Goal: Task Accomplishment & Management: Complete application form

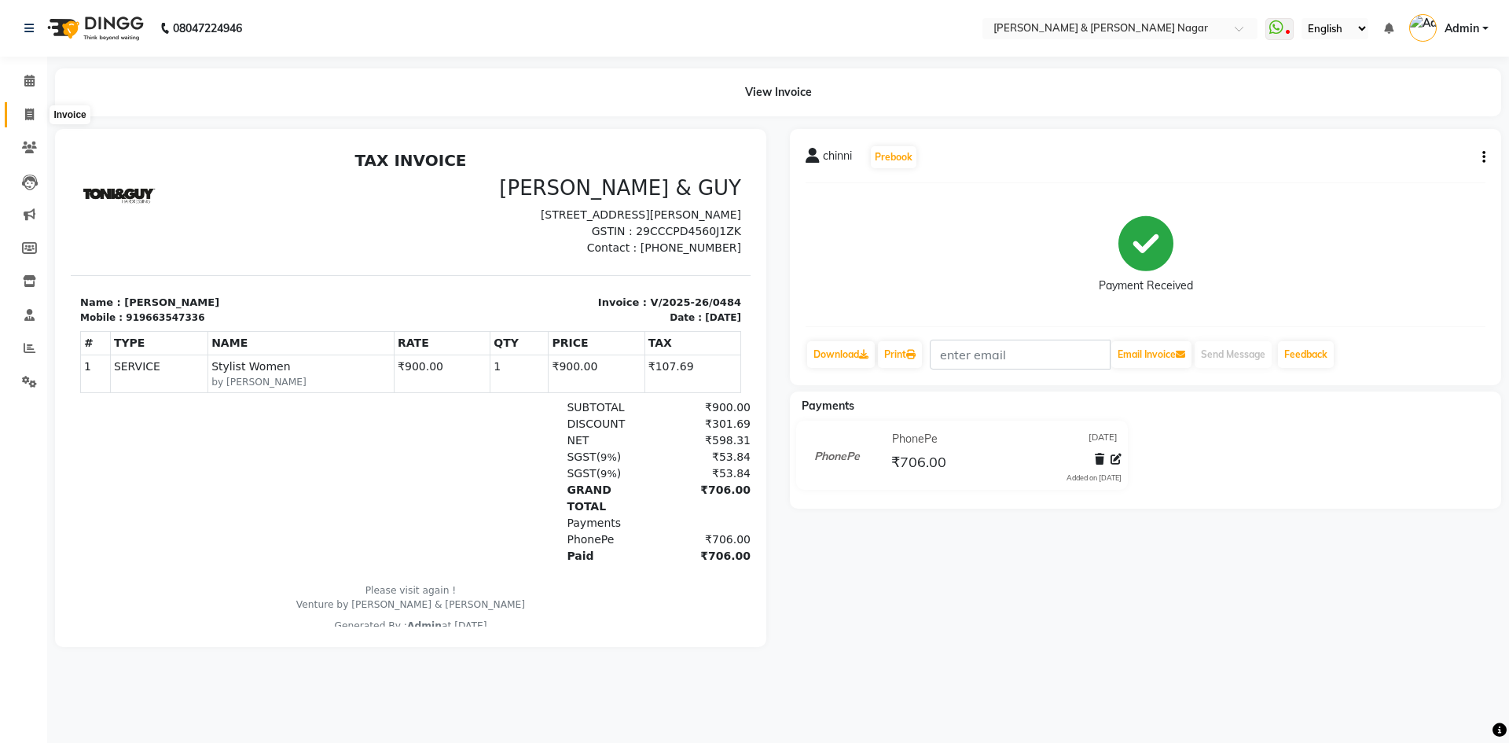
drag, startPoint x: 25, startPoint y: 112, endPoint x: 36, endPoint y: 119, distance: 13.5
click at [26, 112] on icon at bounding box center [29, 114] width 9 height 12
select select "789"
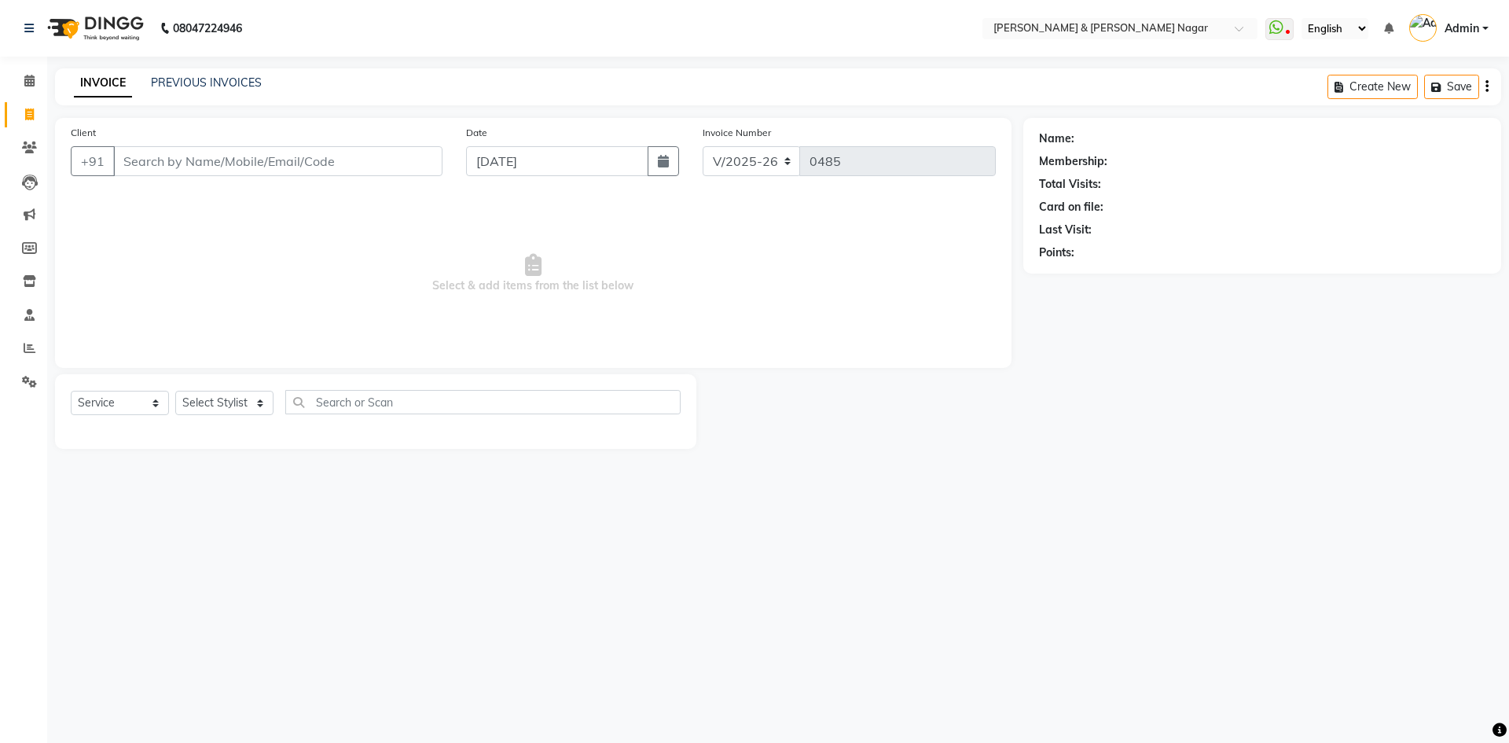
select select "product"
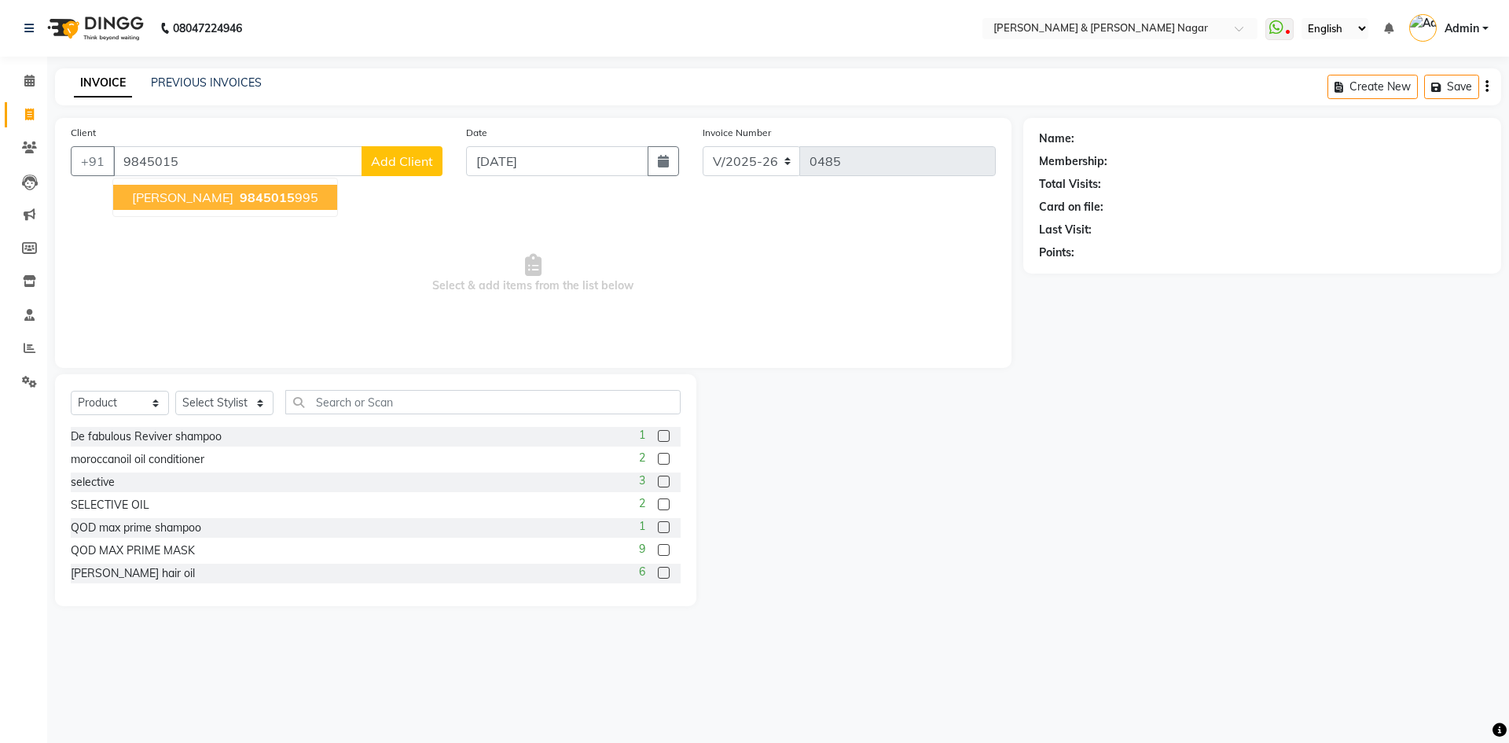
click at [240, 197] on span "9845015" at bounding box center [267, 197] width 55 height 16
type input "9845015995"
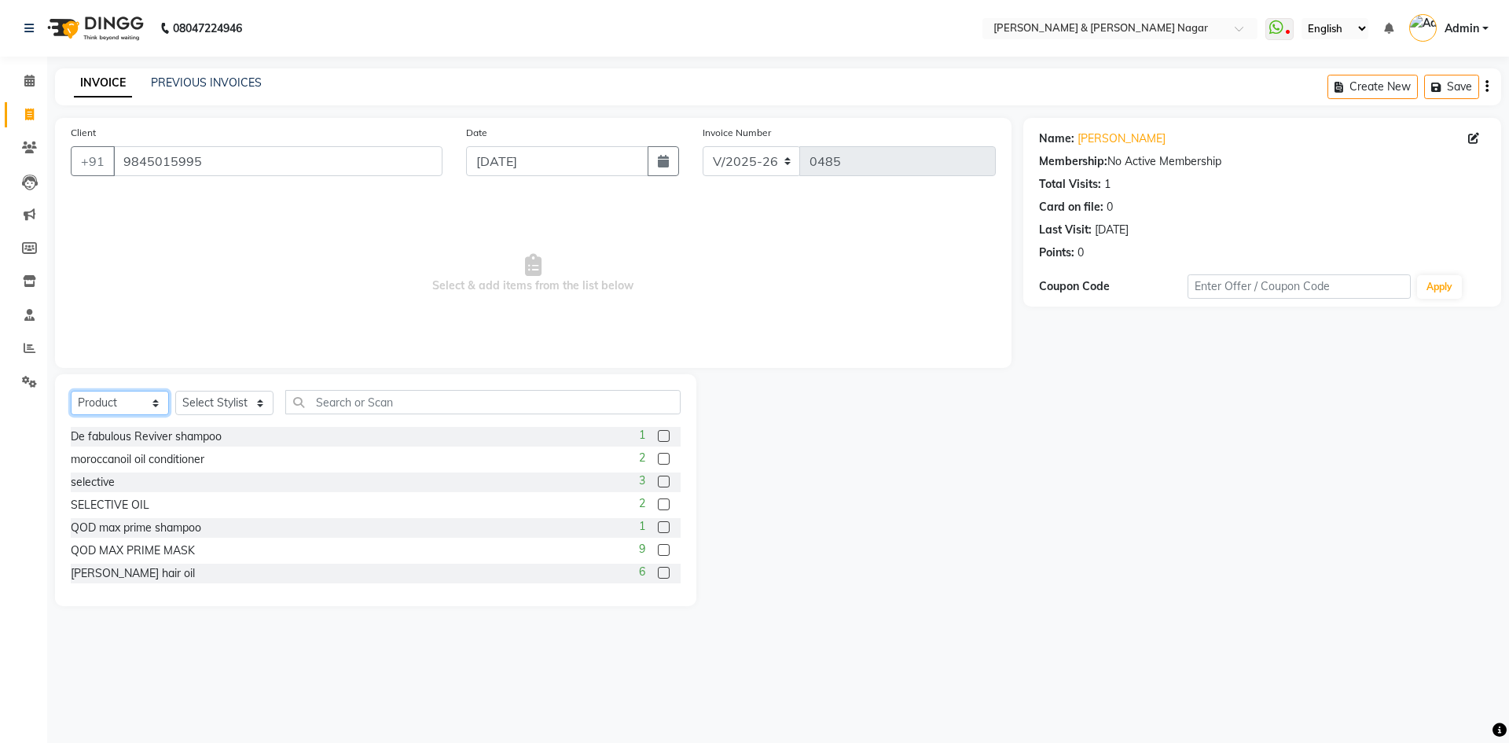
click at [154, 404] on select "Select Service Product Membership Package Voucher Prepaid Gift Card" at bounding box center [120, 403] width 98 height 24
select select "service"
click at [71, 391] on select "Select Service Product Membership Package Voucher Prepaid Gift Card" at bounding box center [120, 403] width 98 height 24
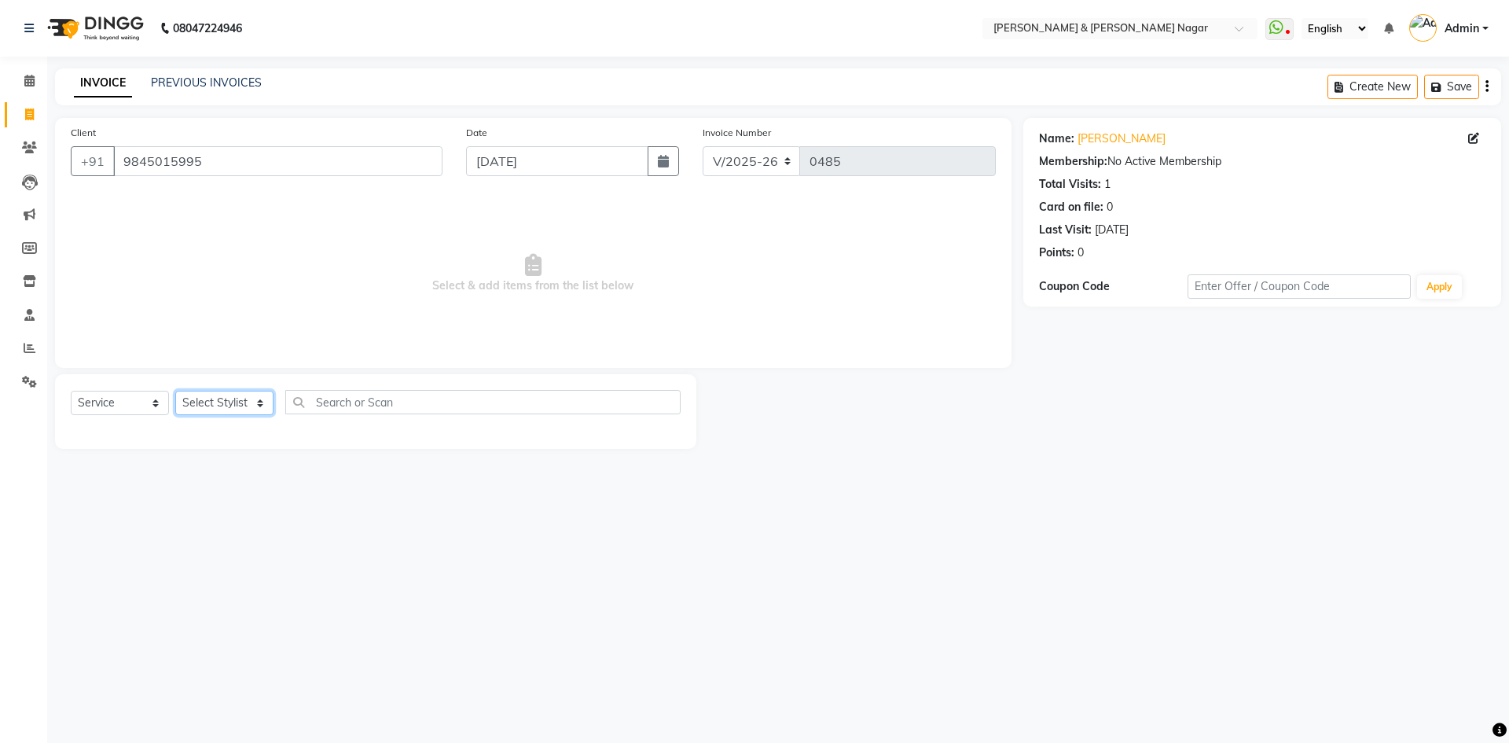
click at [259, 405] on select "Select Stylist ANIKASH [PERSON_NAME] Manager [PERSON_NAME] [PERSON_NAME]" at bounding box center [224, 403] width 98 height 24
select select "59860"
click at [175, 391] on select "Select Stylist ANIKASH [PERSON_NAME] Manager [PERSON_NAME] [PERSON_NAME]" at bounding box center [224, 403] width 98 height 24
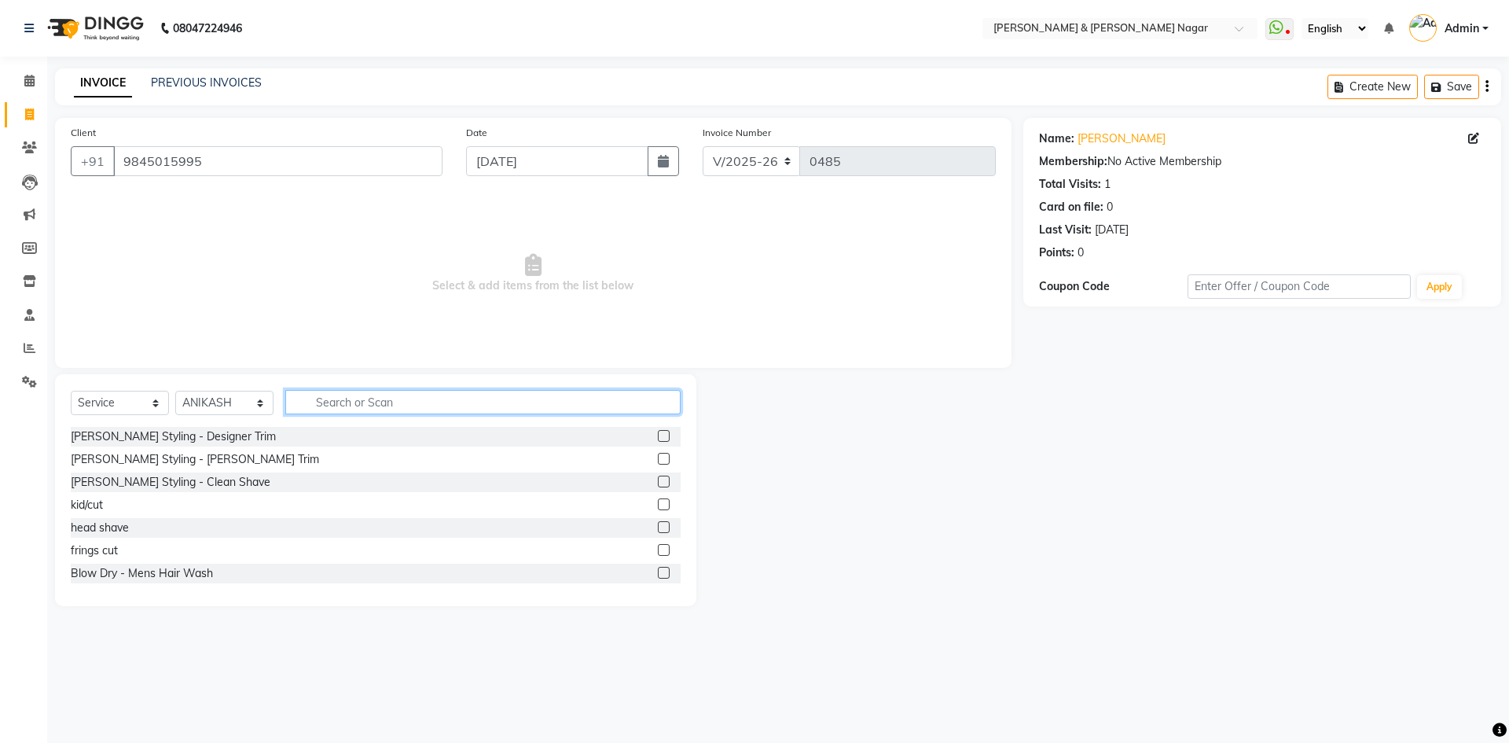
click at [389, 402] on input "text" at bounding box center [482, 402] width 395 height 24
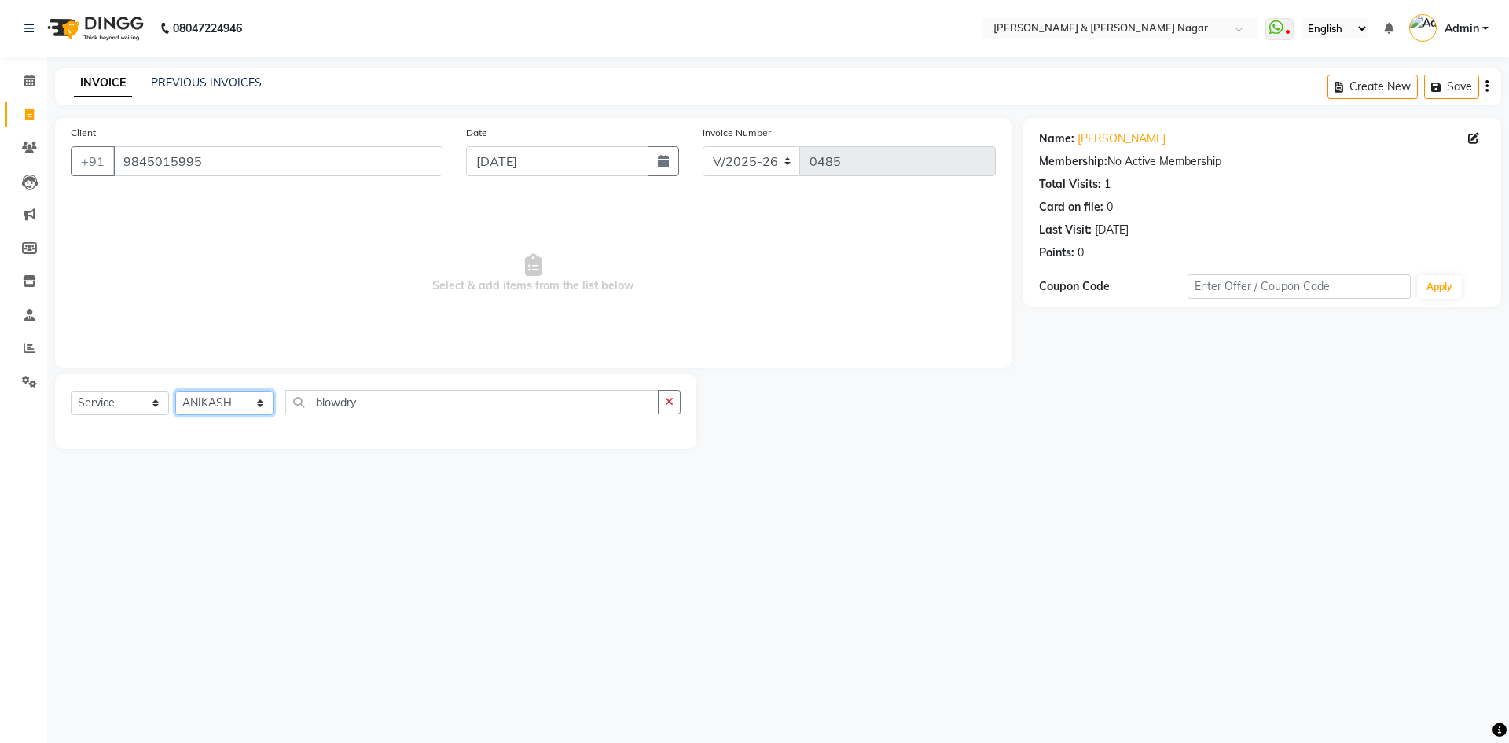
click at [258, 403] on select "Select Stylist ANIKASH [PERSON_NAME] Manager [PERSON_NAME] [PERSON_NAME]" at bounding box center [224, 403] width 98 height 24
click at [175, 391] on select "Select Stylist ANIKASH [PERSON_NAME] Manager [PERSON_NAME] [PERSON_NAME]" at bounding box center [224, 403] width 98 height 24
click at [155, 404] on select "Select Service Product Membership Package Voucher Prepaid Gift Card" at bounding box center [120, 403] width 98 height 24
click at [71, 391] on select "Select Service Product Membership Package Voucher Prepaid Gift Card" at bounding box center [120, 403] width 98 height 24
click at [424, 396] on input "blowdry" at bounding box center [471, 402] width 373 height 24
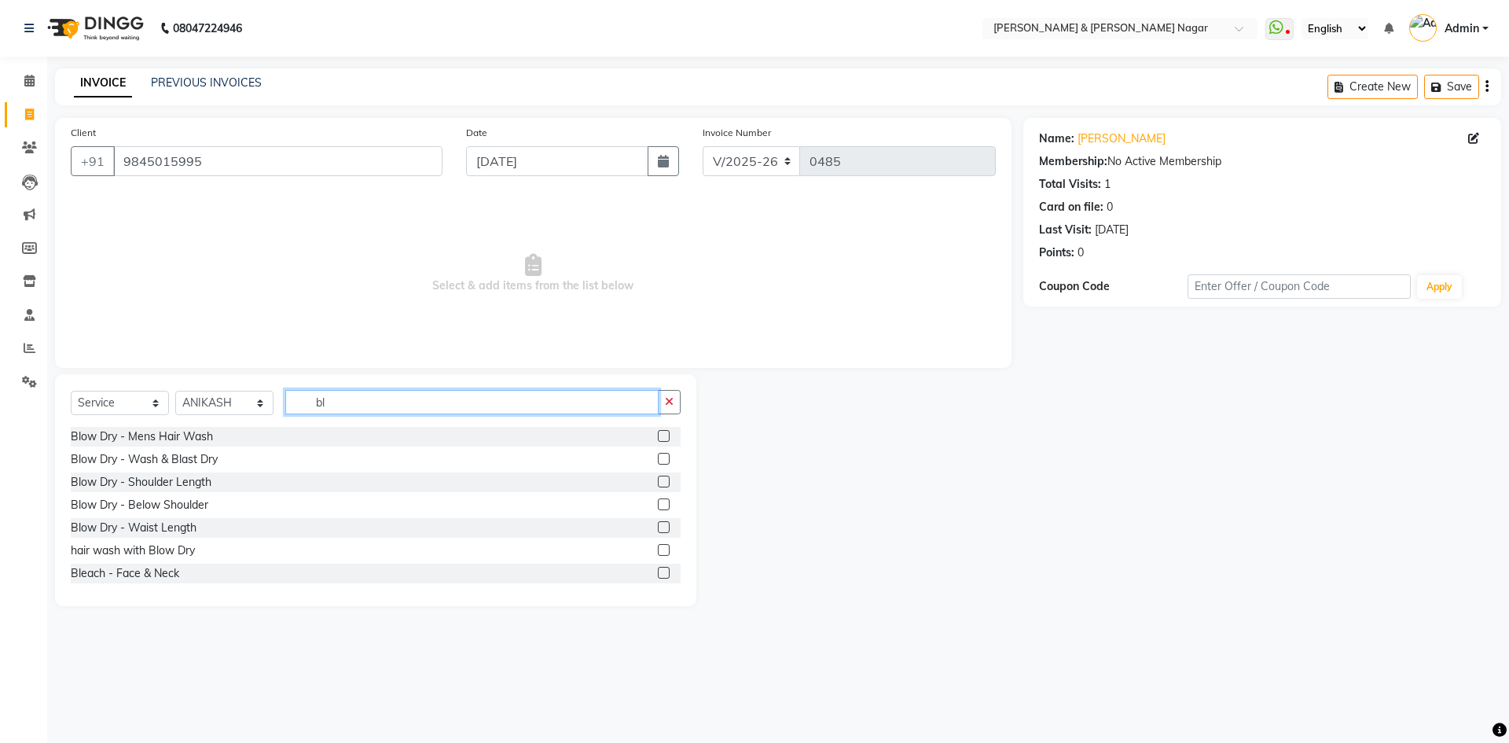
type input "bl"
click at [658, 457] on label at bounding box center [664, 459] width 12 height 12
click at [658, 457] on input "checkbox" at bounding box center [663, 459] width 10 height 10
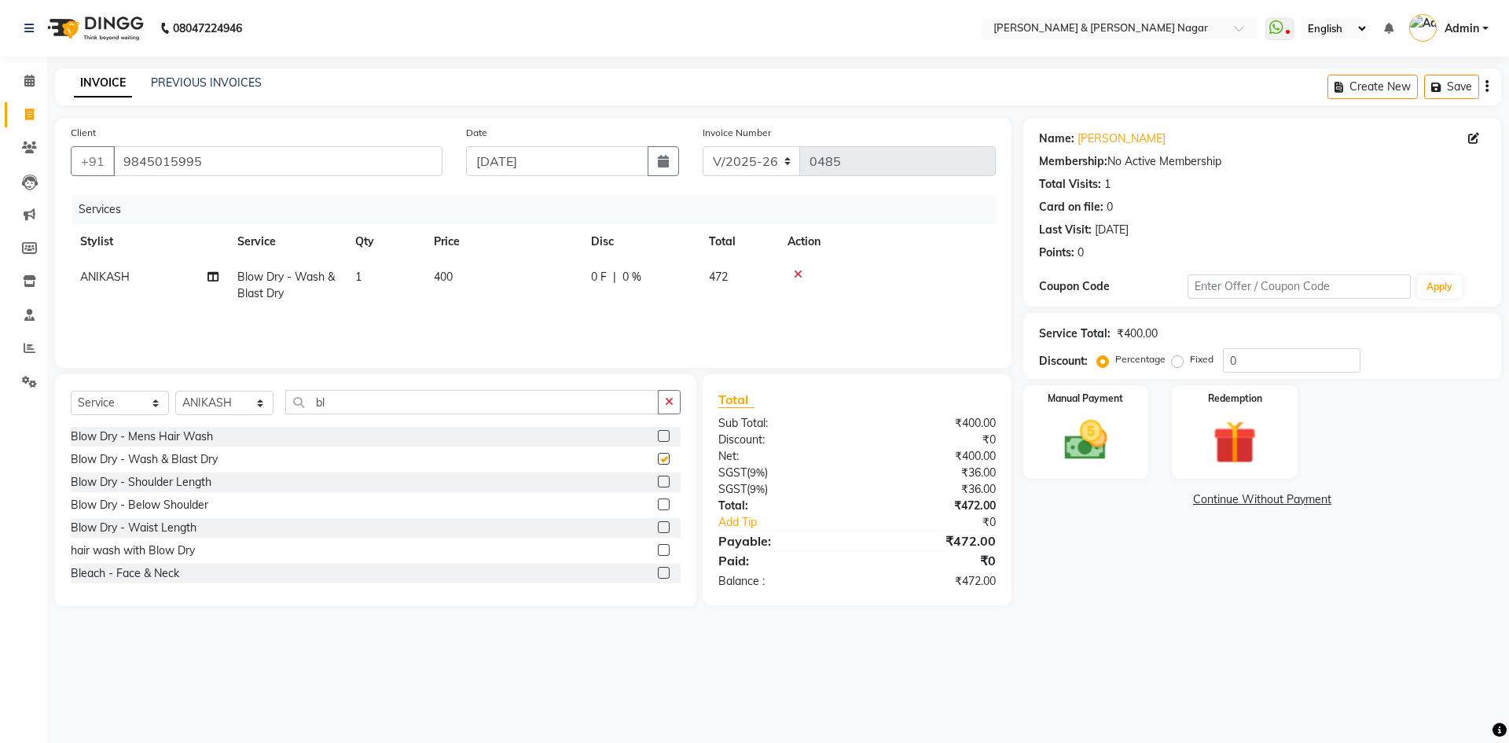
checkbox input "false"
click at [448, 276] on span "400" at bounding box center [443, 277] width 19 height 14
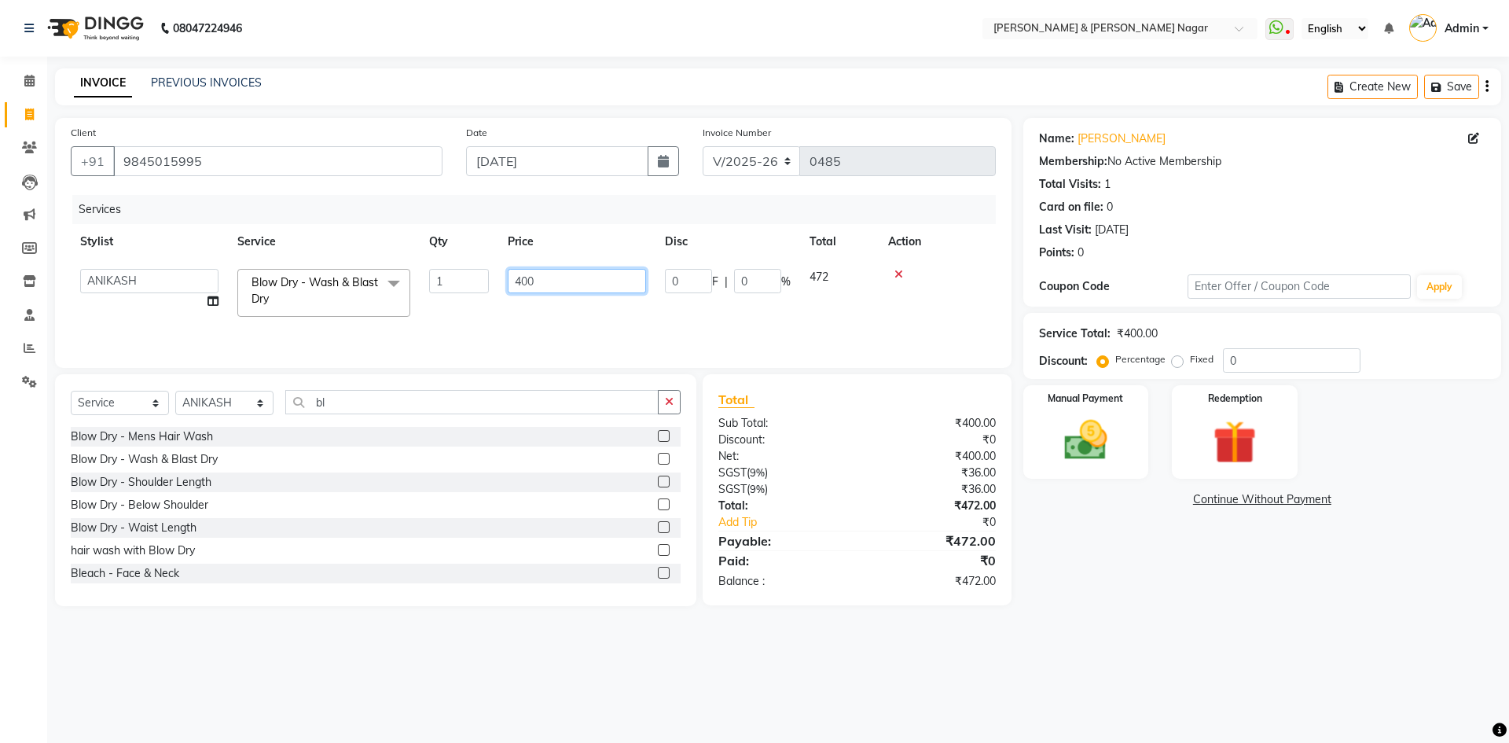
click at [527, 280] on input "400" at bounding box center [577, 281] width 138 height 24
type input "350"
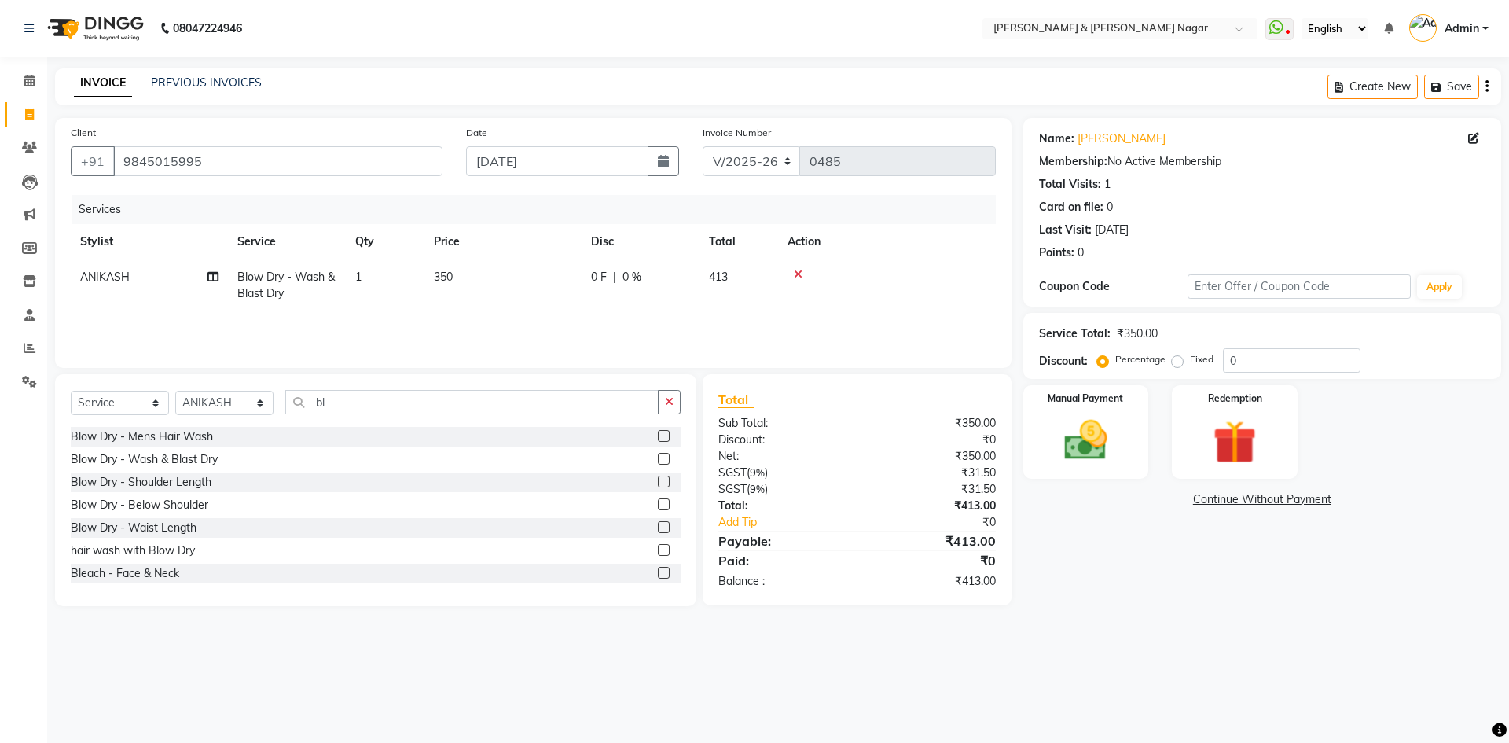
click at [525, 318] on div "Services Stylist Service Qty Price Disc Total Action ANIKASH Blow Dry - Wash & …" at bounding box center [533, 273] width 925 height 157
click at [259, 406] on select "Select Stylist ANIKASH [PERSON_NAME] Manager [PERSON_NAME] [PERSON_NAME]" at bounding box center [224, 403] width 98 height 24
select select "45286"
click at [175, 391] on select "Select Stylist ANIKASH [PERSON_NAME] Manager [PERSON_NAME] [PERSON_NAME]" at bounding box center [224, 403] width 98 height 24
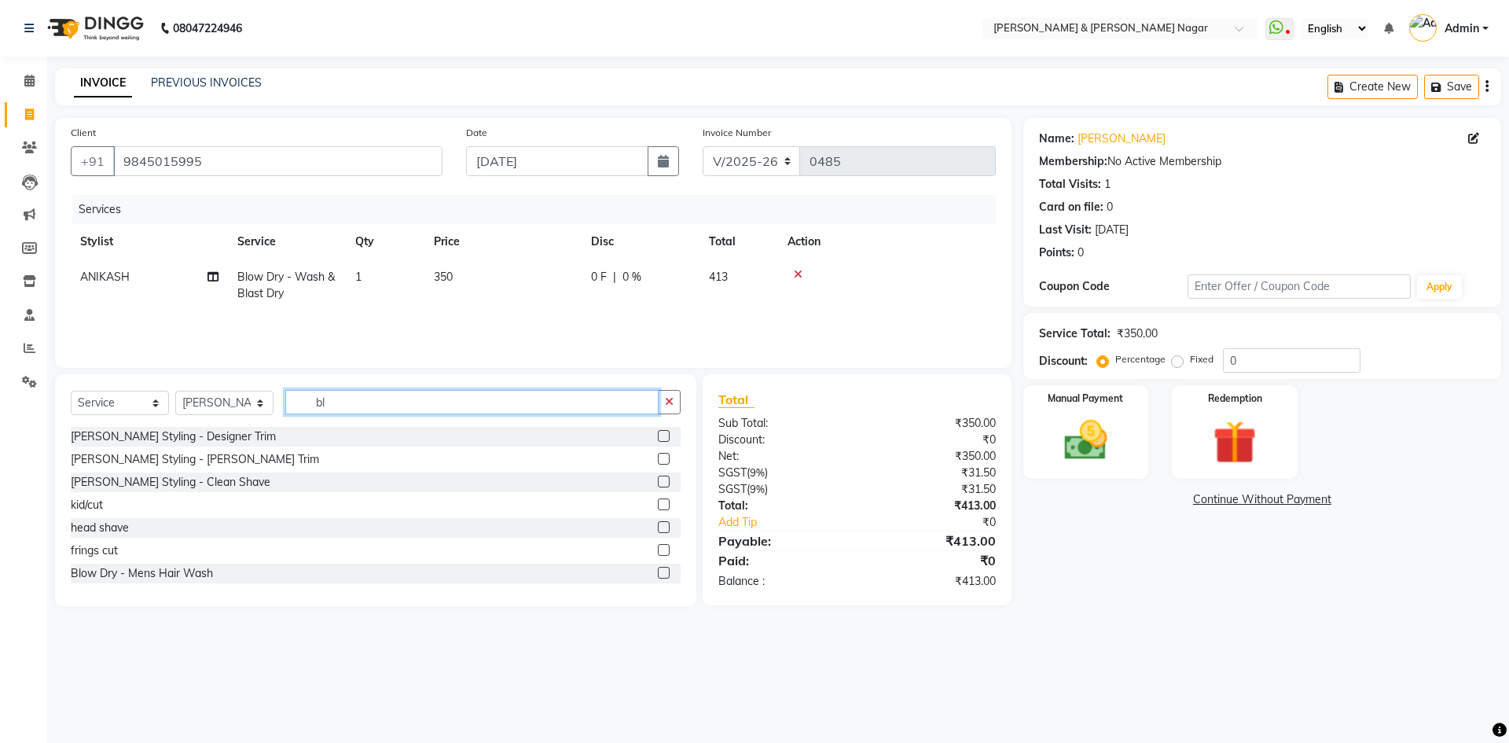
click at [387, 398] on input "bl" at bounding box center [471, 402] width 373 height 24
type input "b"
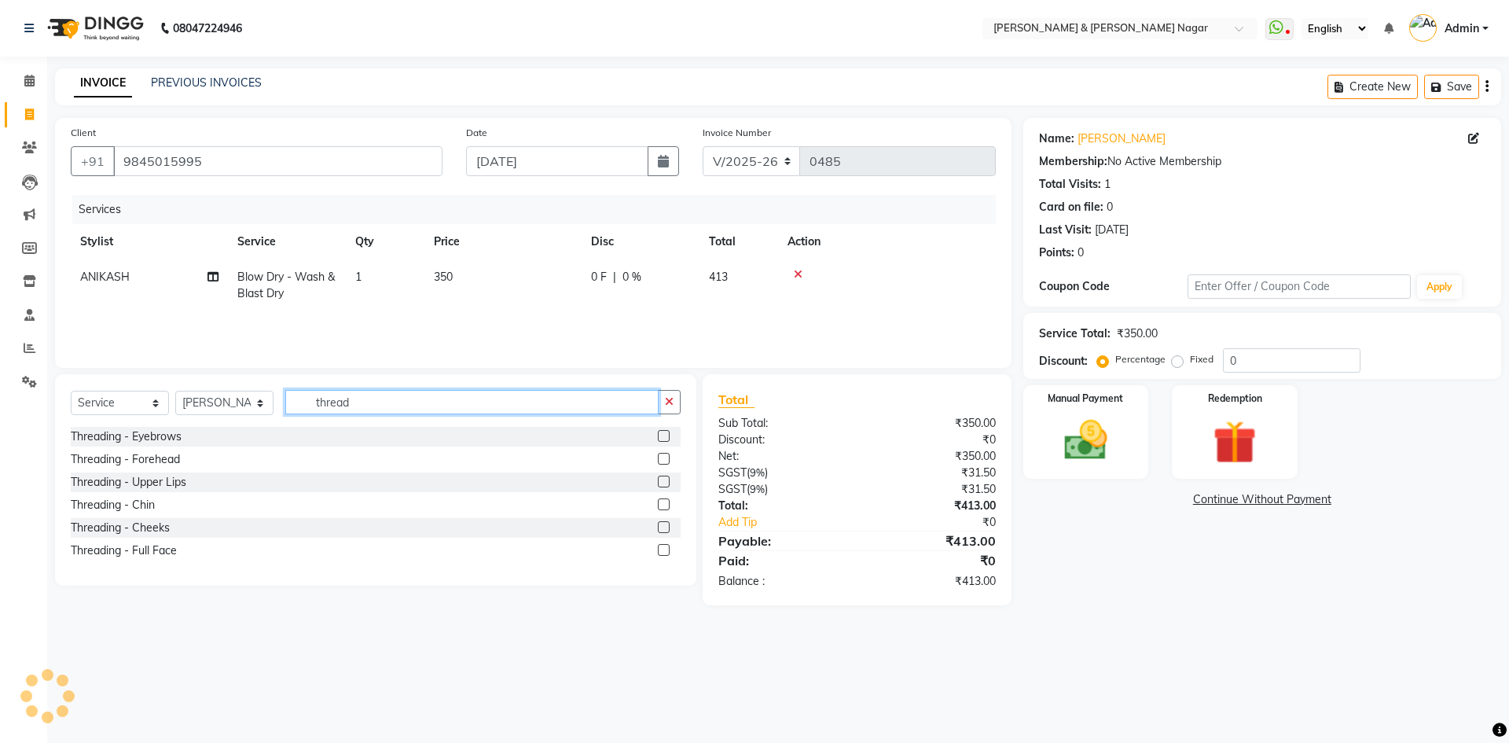
type input "thread"
click at [666, 434] on label at bounding box center [664, 436] width 12 height 12
click at [666, 434] on input "checkbox" at bounding box center [663, 436] width 10 height 10
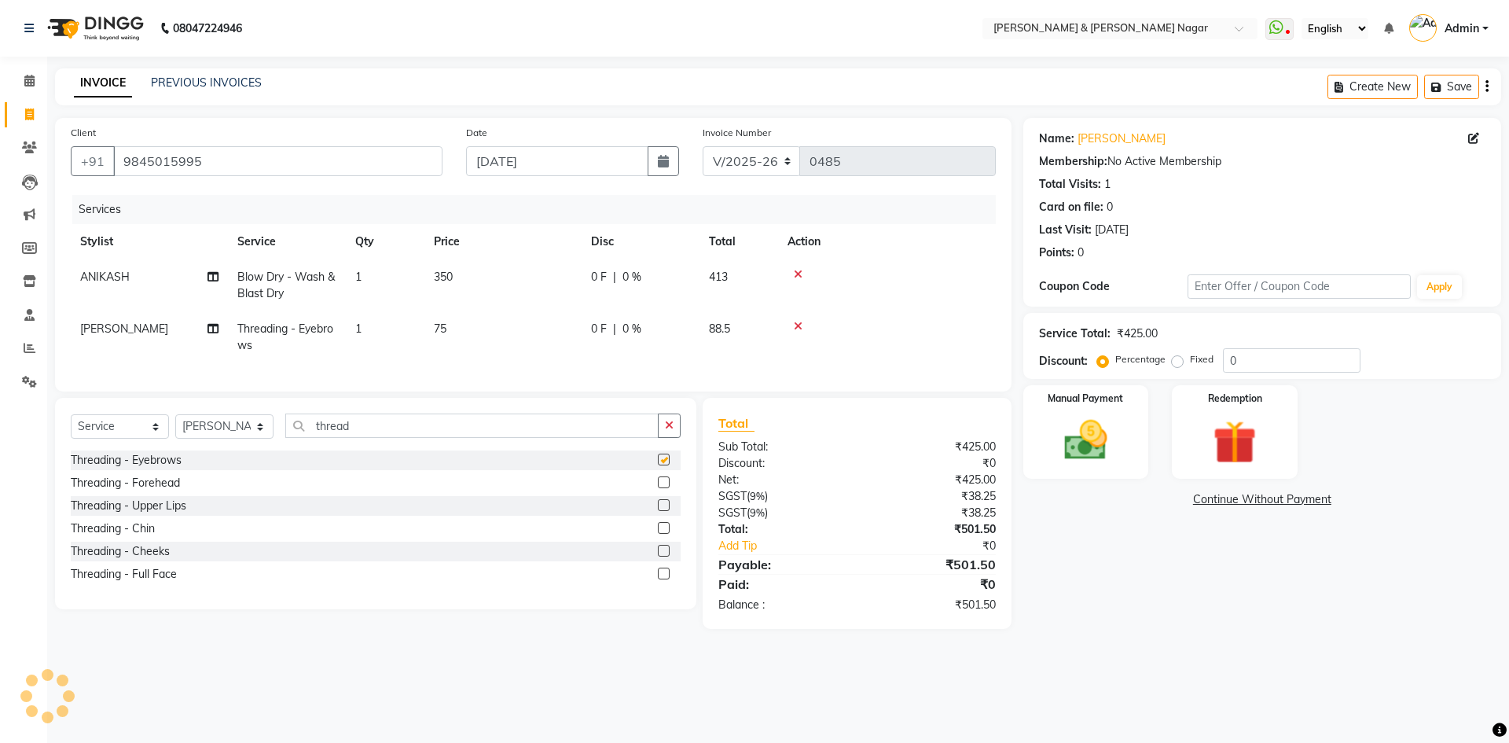
checkbox input "false"
click at [664, 488] on label at bounding box center [664, 482] width 12 height 12
click at [664, 488] on input "checkbox" at bounding box center [663, 483] width 10 height 10
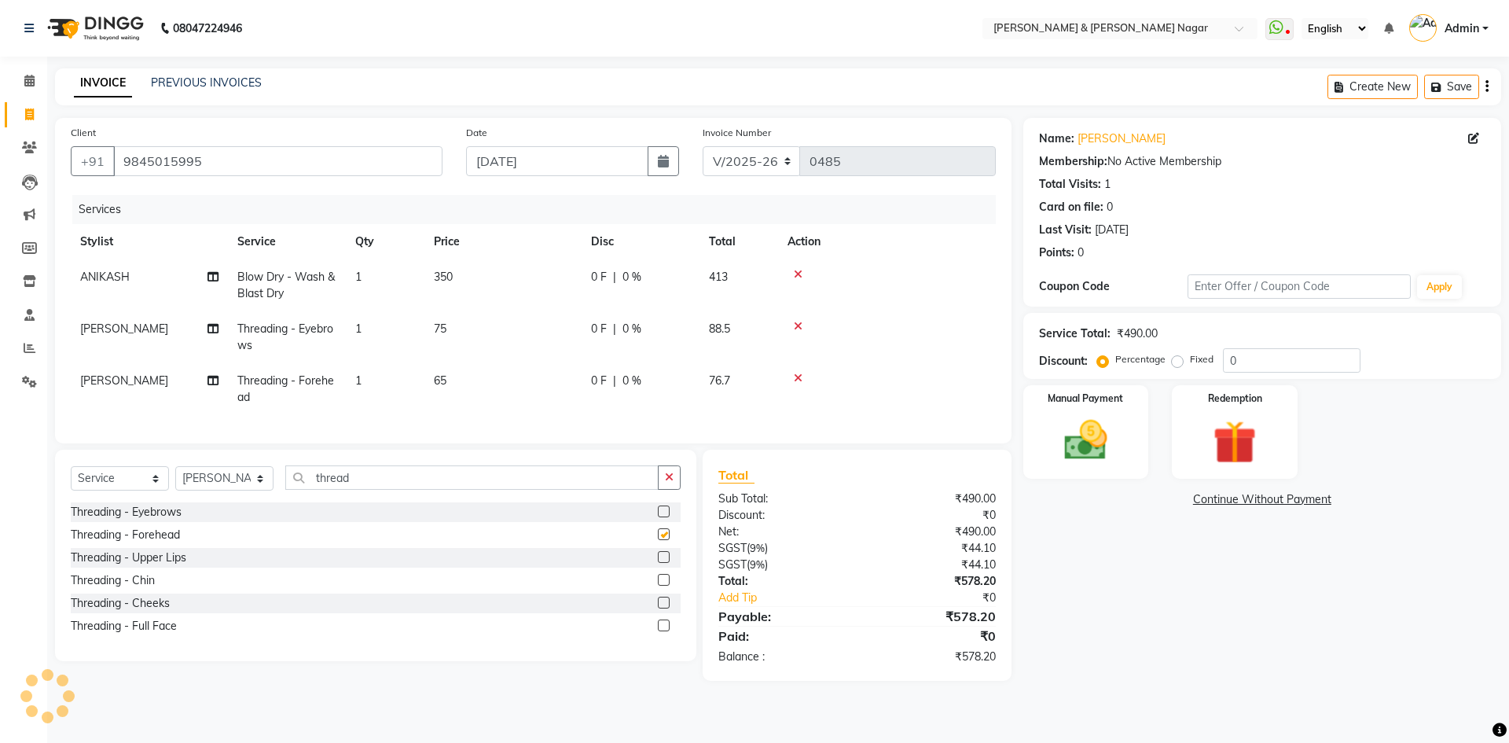
checkbox input "false"
click at [668, 586] on label at bounding box center [664, 580] width 12 height 12
click at [668, 586] on input "checkbox" at bounding box center [663, 580] width 10 height 10
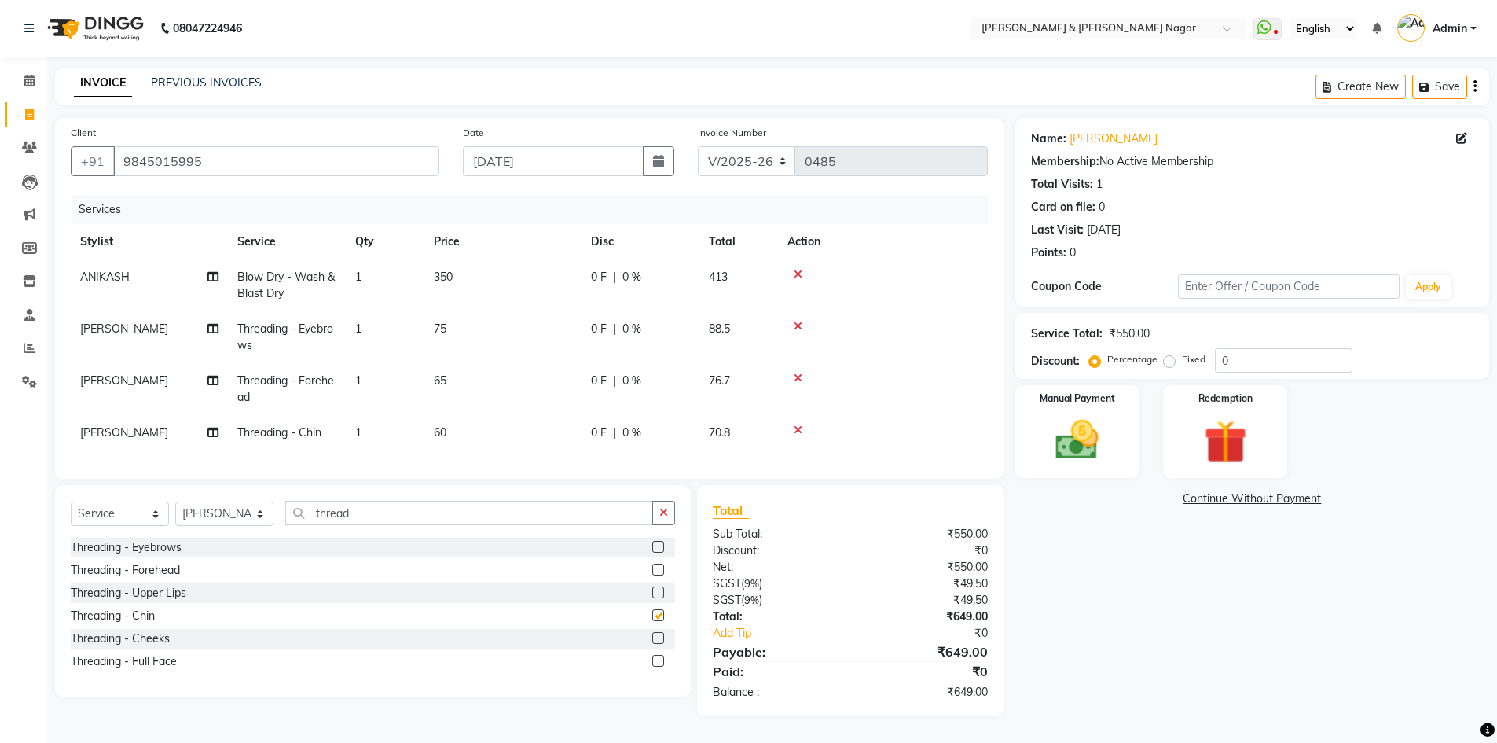
checkbox input "false"
click at [445, 377] on span "65" at bounding box center [440, 380] width 13 height 14
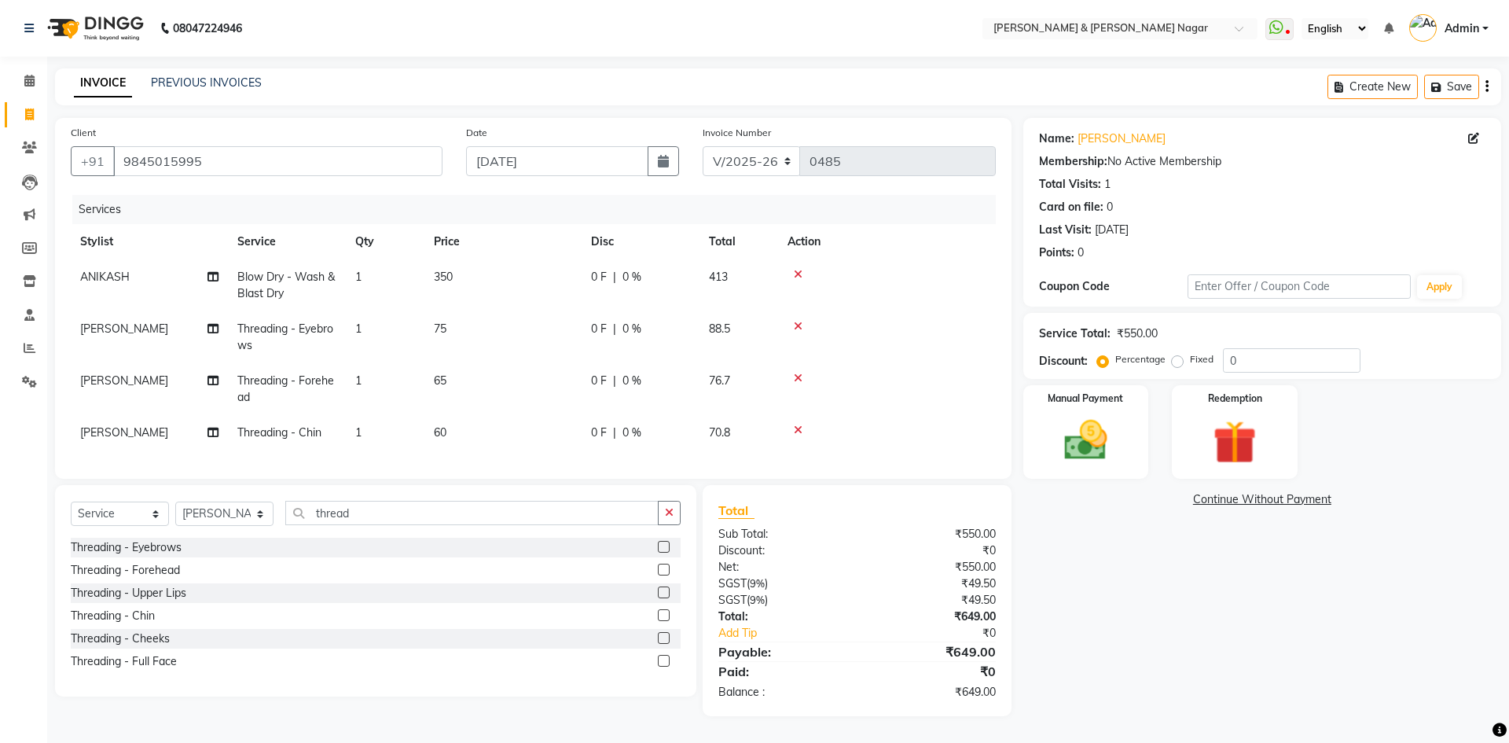
select select "45286"
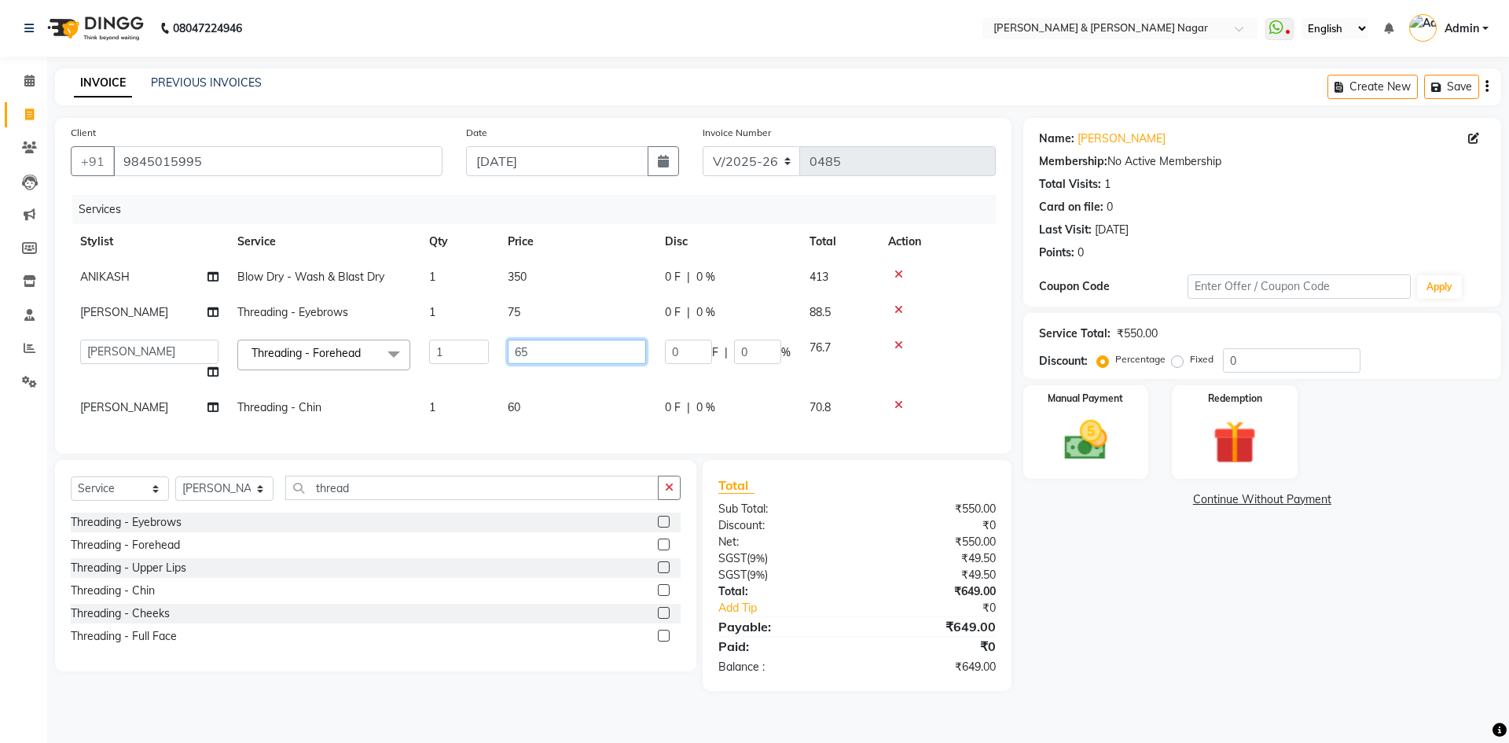
click at [538, 353] on input "65" at bounding box center [577, 352] width 138 height 24
type input "6"
type input "70"
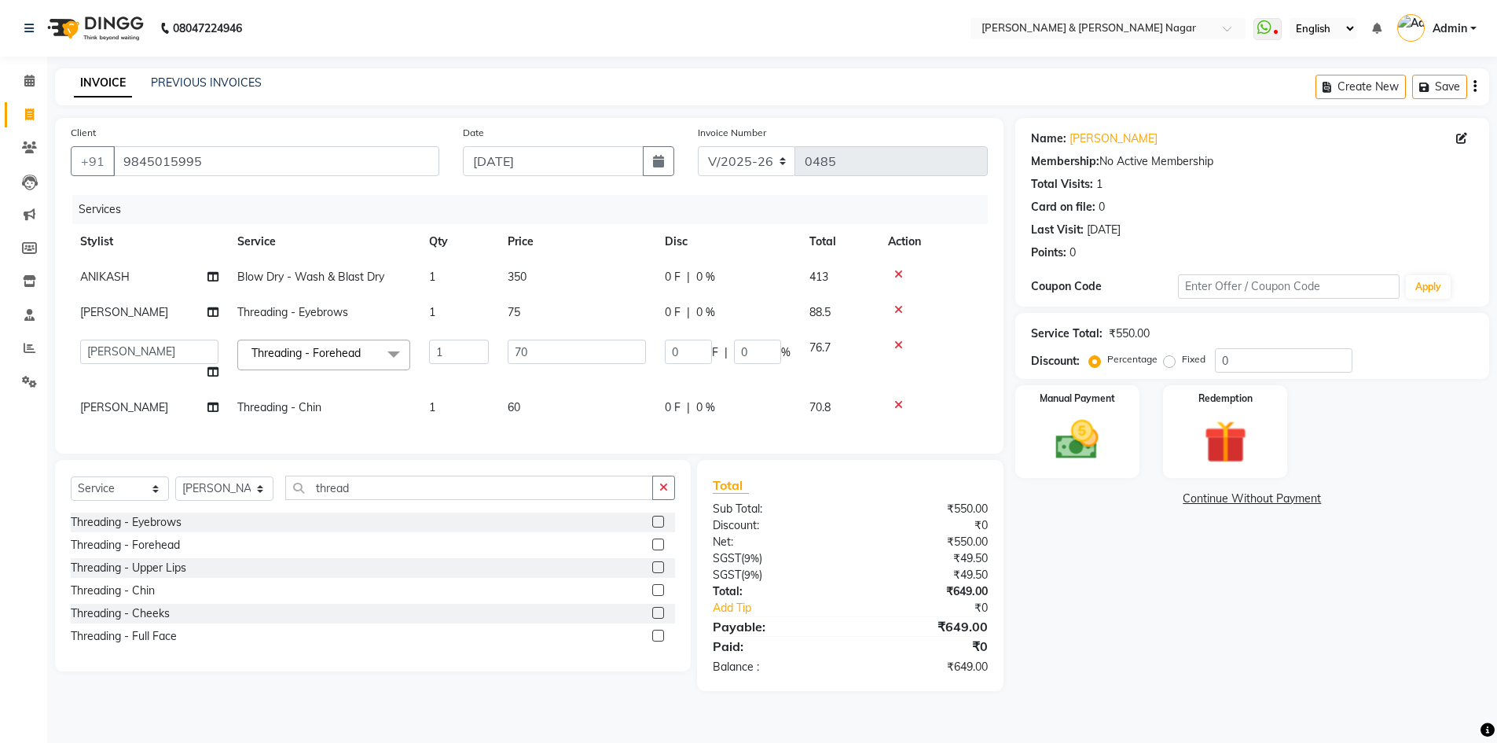
click at [1261, 634] on div "Name: [PERSON_NAME] Membership: No Active Membership Total Visits: 1 Card on fi…" at bounding box center [1258, 404] width 486 height 573
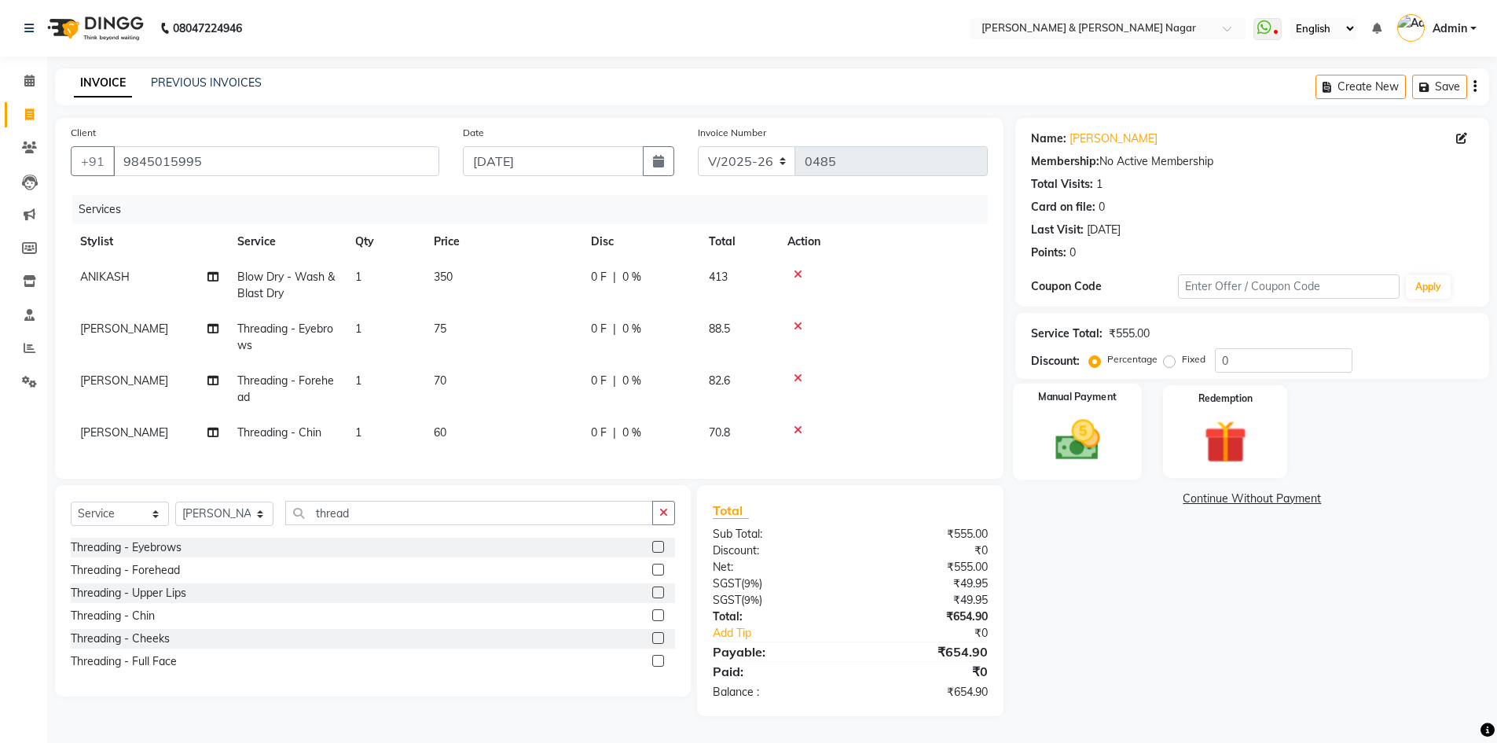
click at [1090, 447] on img at bounding box center [1077, 439] width 72 height 51
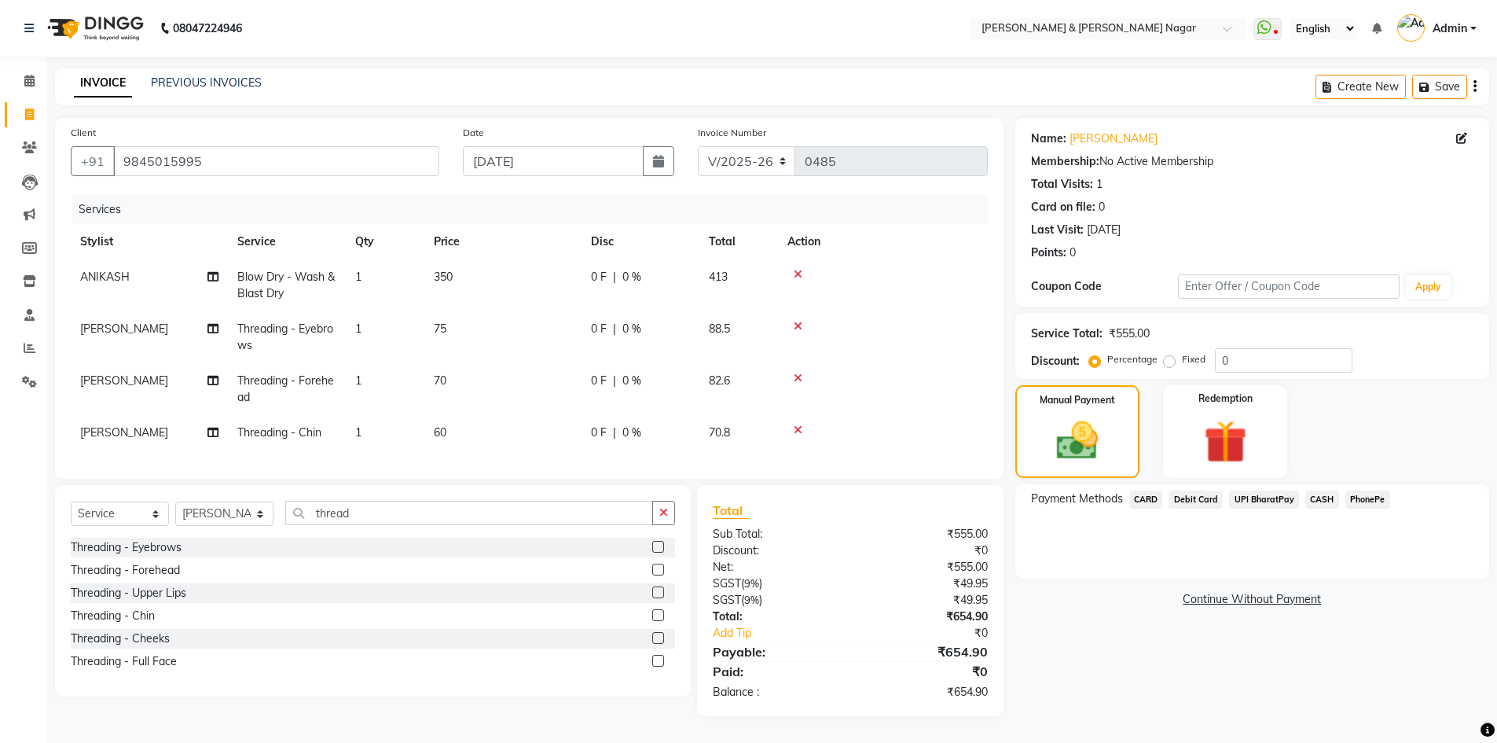
click at [1319, 503] on span "CASH" at bounding box center [1322, 499] width 34 height 18
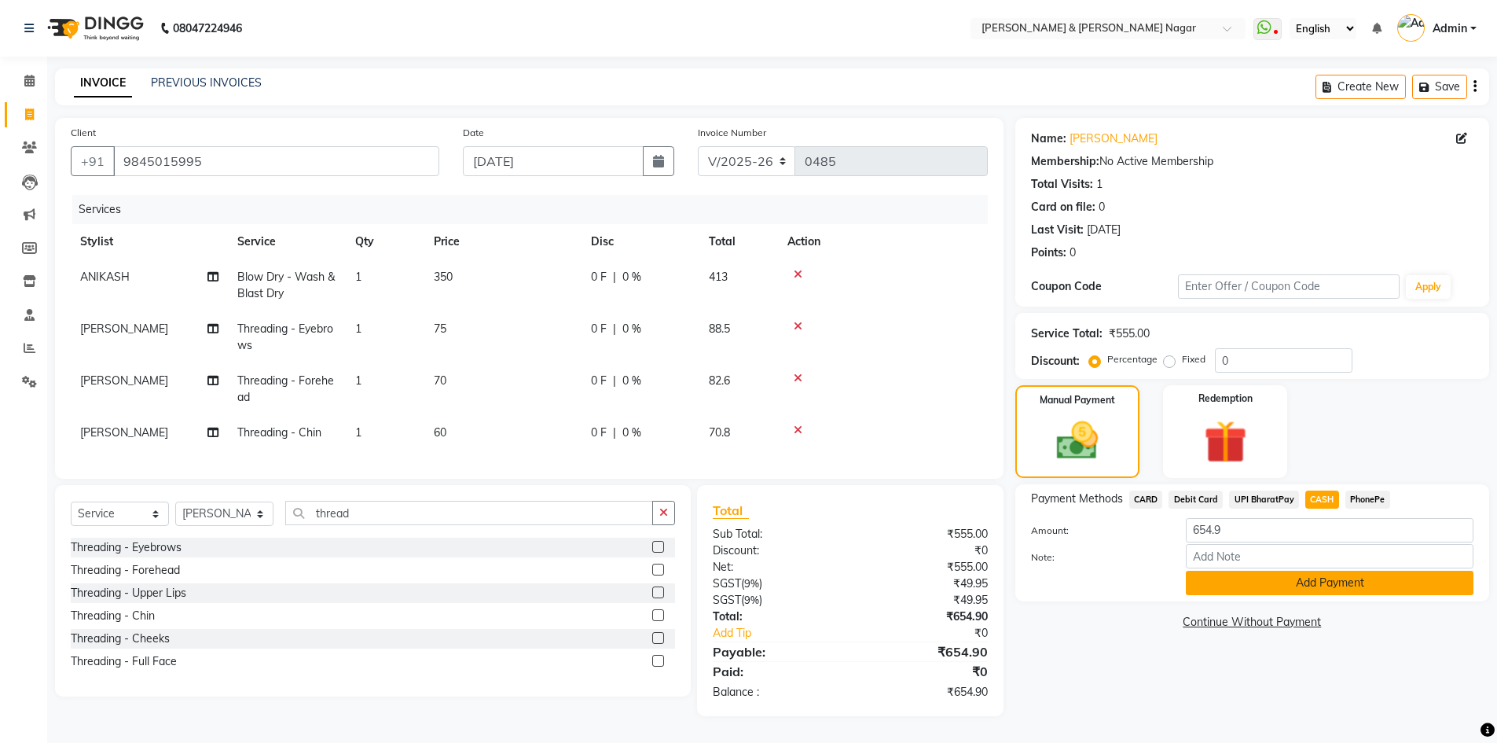
click at [1331, 582] on button "Add Payment" at bounding box center [1330, 583] width 288 height 24
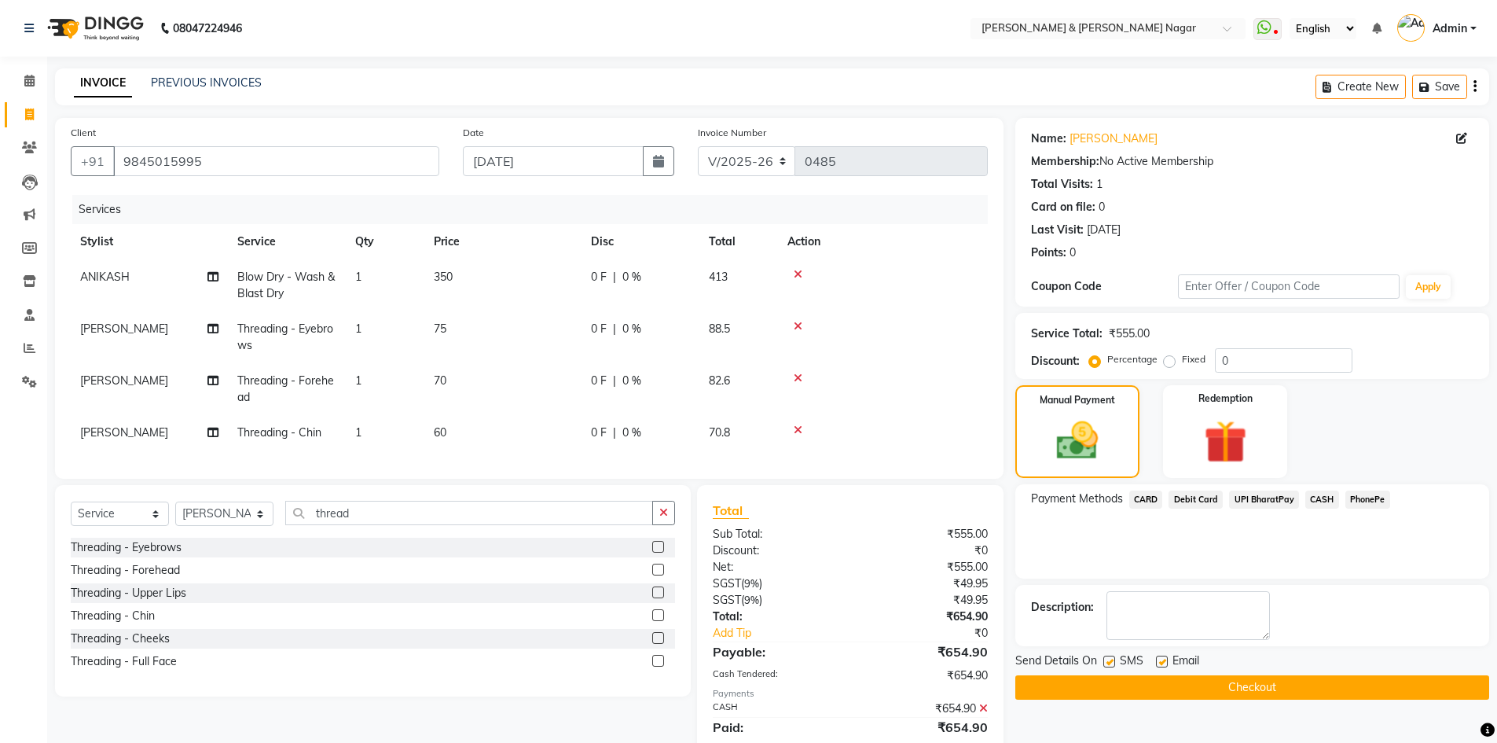
click at [1295, 684] on button "Checkout" at bounding box center [1252, 687] width 474 height 24
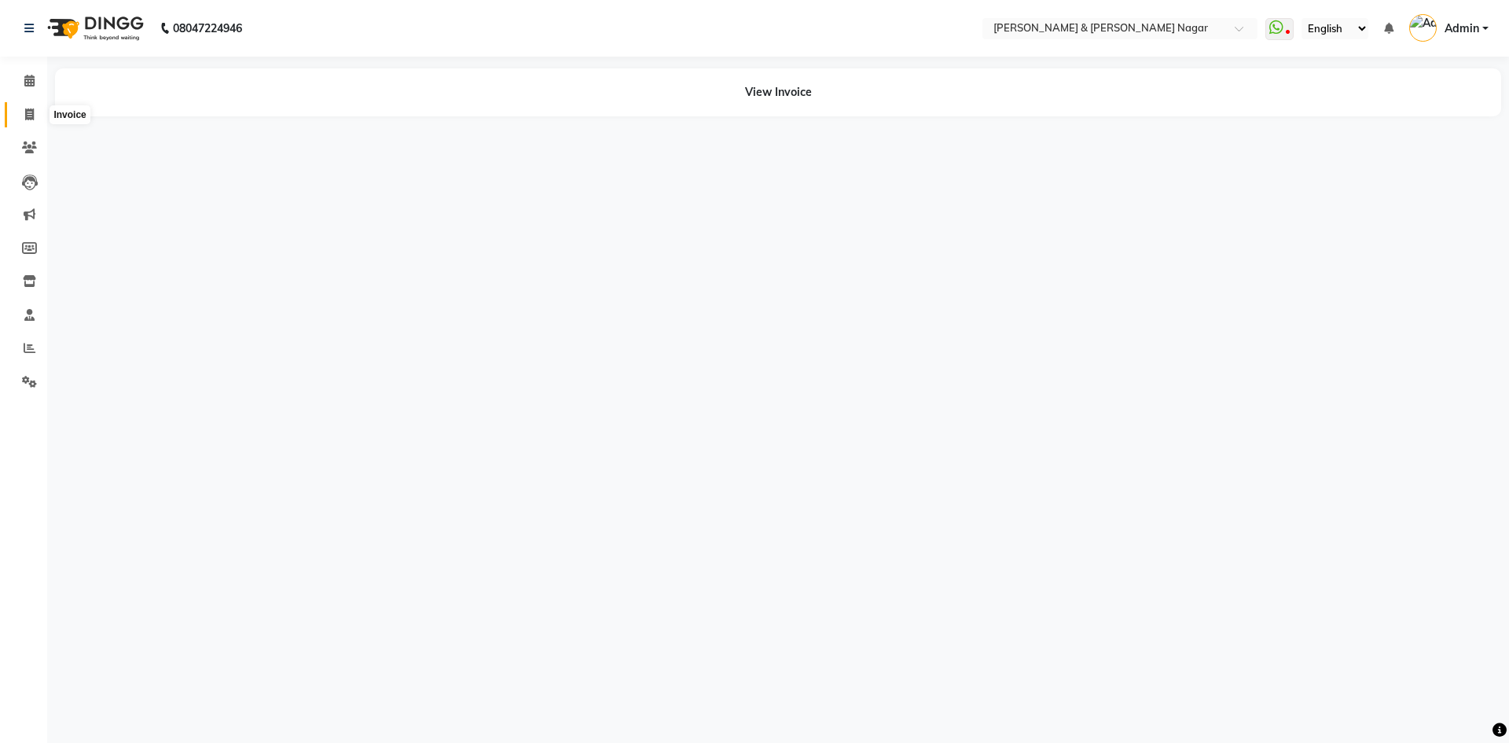
click at [26, 116] on icon at bounding box center [29, 114] width 9 height 12
select select "service"
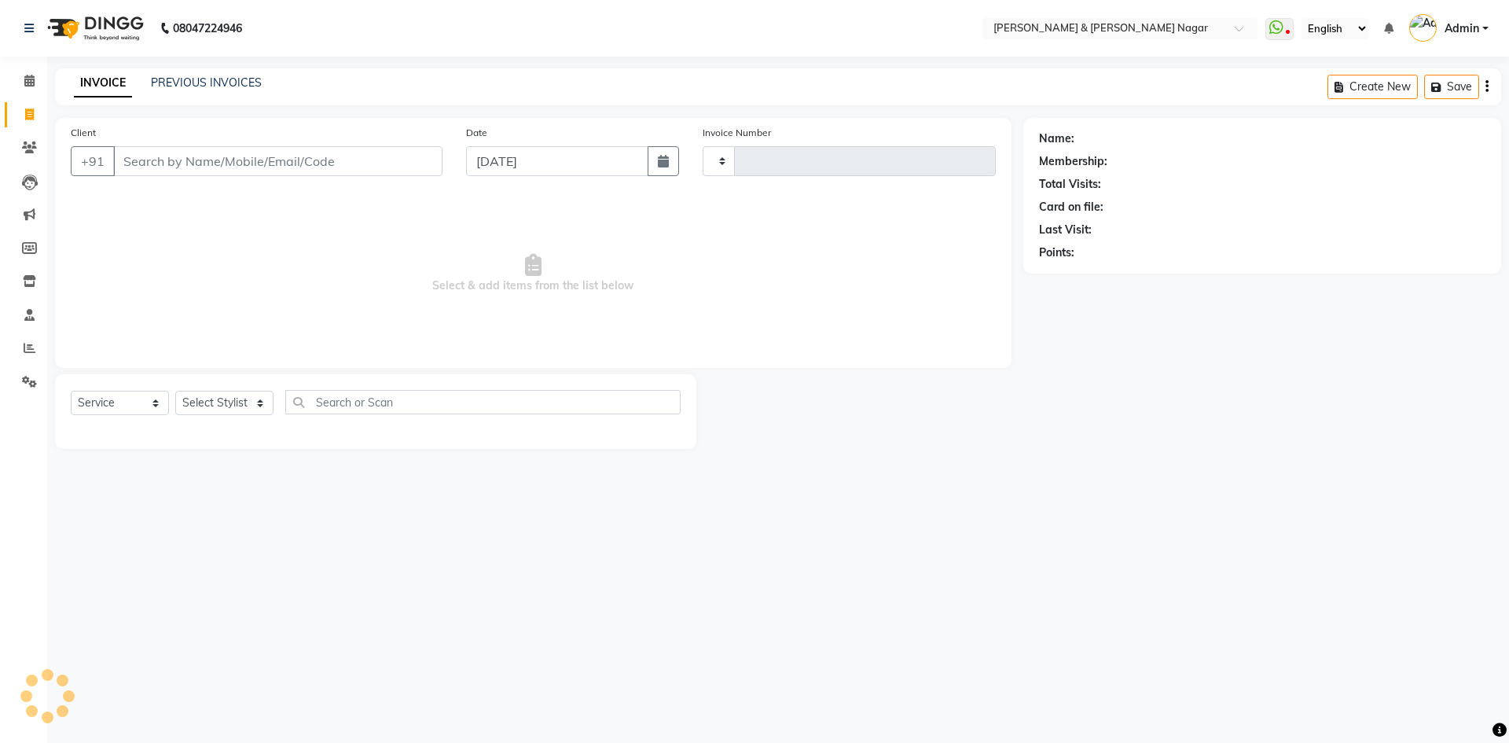
type input "0486"
select select "789"
select select "product"
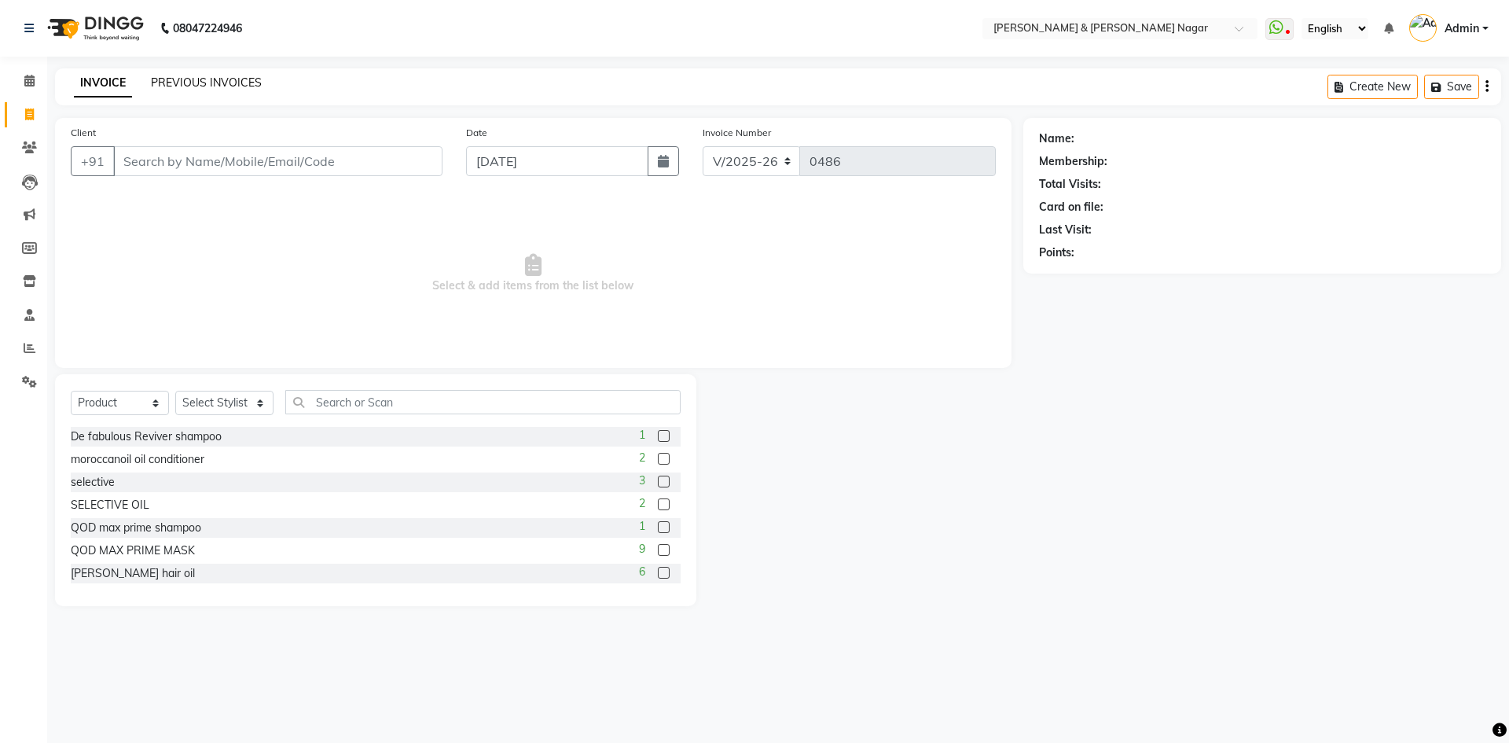
click at [195, 82] on link "PREVIOUS INVOICES" at bounding box center [206, 82] width 111 height 14
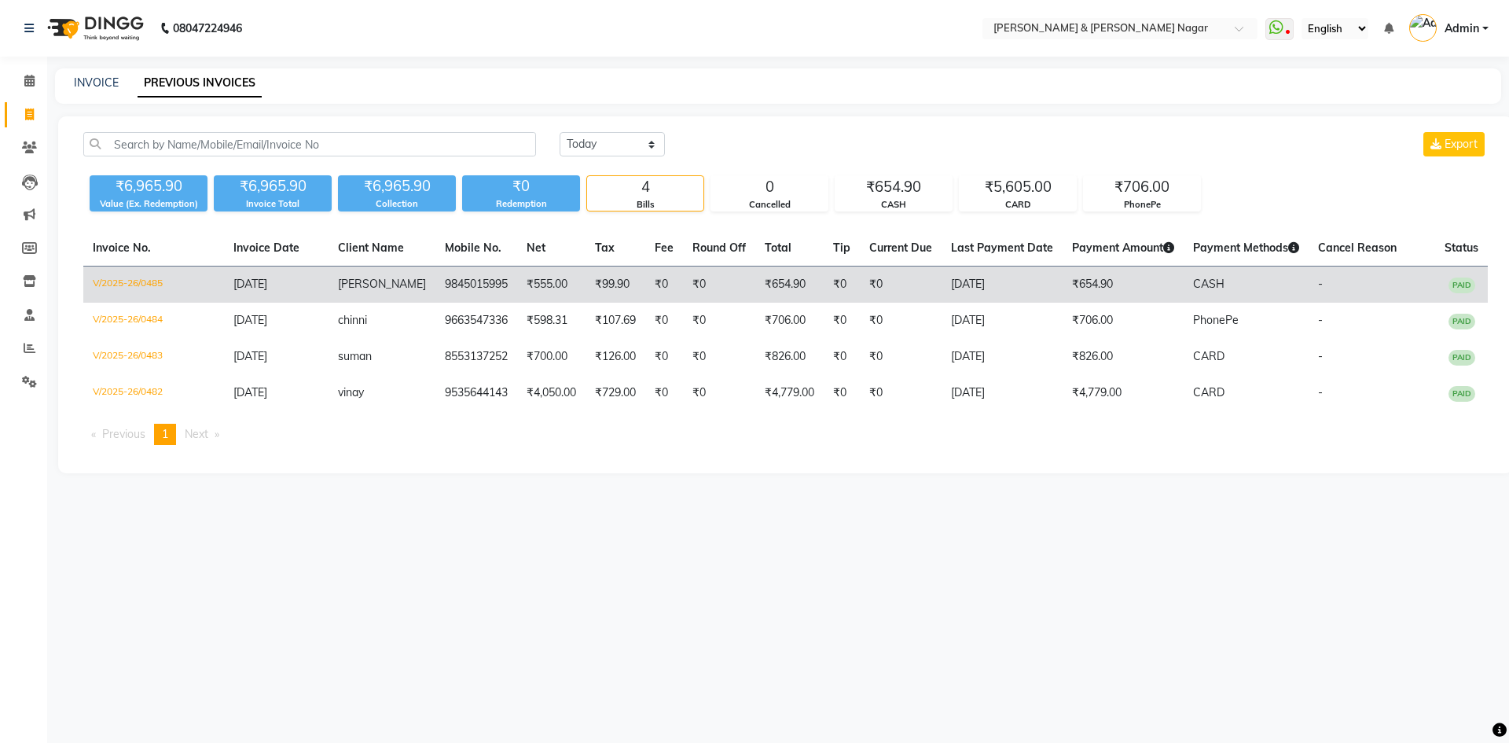
click at [1089, 281] on td "₹654.90" at bounding box center [1123, 284] width 121 height 37
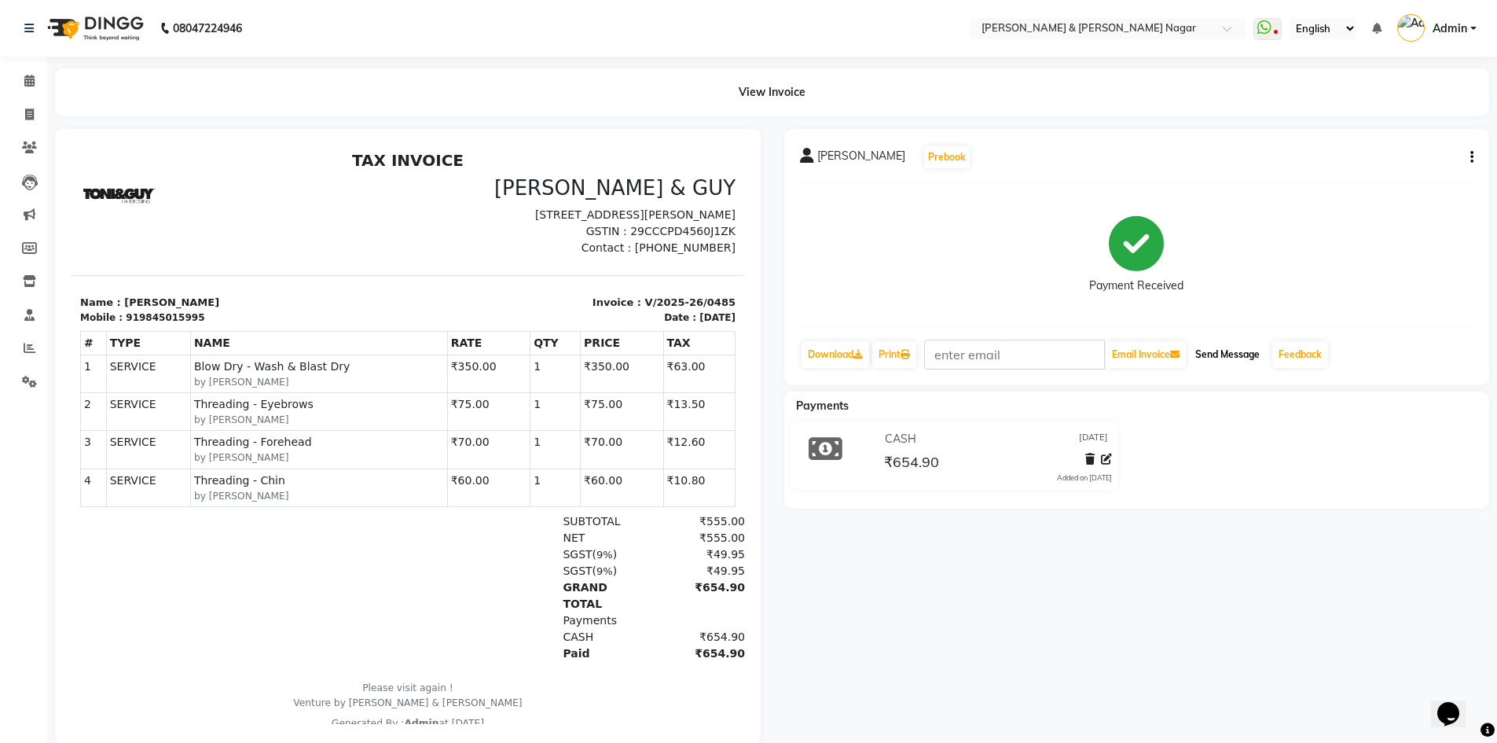
click at [1222, 352] on button "Send Message" at bounding box center [1227, 354] width 77 height 27
